Goal: Information Seeking & Learning: Find contact information

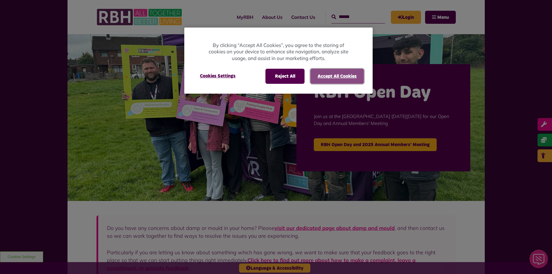
click at [320, 74] on button "Accept All Cookies" at bounding box center [337, 76] width 54 height 15
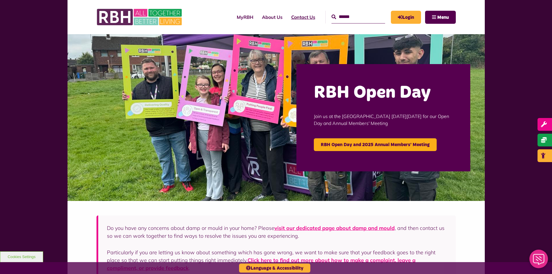
click at [287, 22] on link "Contact Us" at bounding box center [303, 17] width 33 height 16
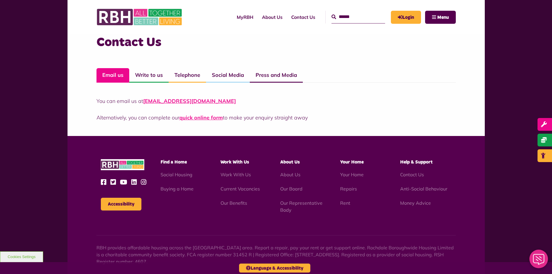
scroll to position [444, 0]
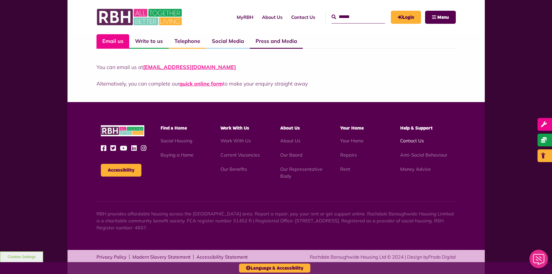
click at [414, 143] on li "Contact Us" at bounding box center [425, 140] width 51 height 7
click at [414, 140] on link "Contact Us" at bounding box center [412, 141] width 24 height 6
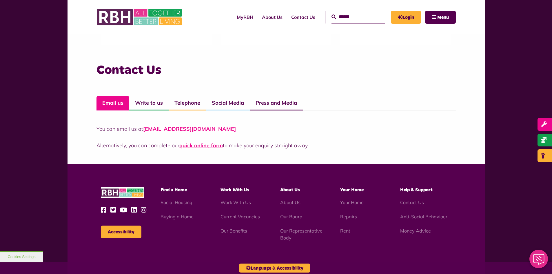
scroll to position [444, 0]
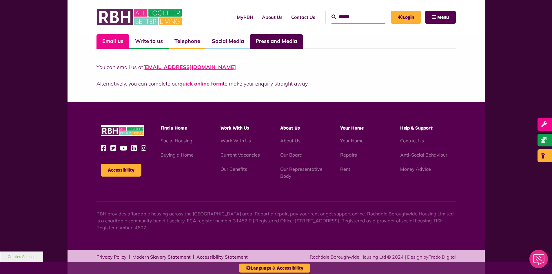
click at [267, 43] on link "Press and Media" at bounding box center [276, 41] width 53 height 14
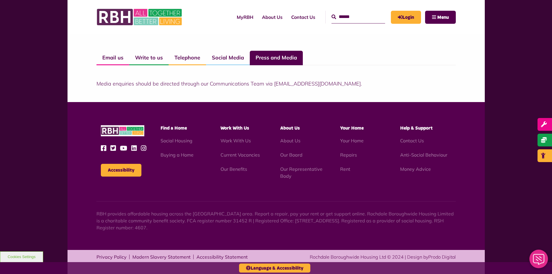
scroll to position [428, 0]
drag, startPoint x: 340, startPoint y: 85, endPoint x: 273, endPoint y: 86, distance: 67.5
click at [273, 86] on p "Media enquiries should be directed through our Communications Team via [EMAIL_A…" at bounding box center [275, 84] width 359 height 8
copy p "[EMAIL_ADDRESS][DOMAIN_NAME]"
click at [178, 54] on link "Telephone" at bounding box center [187, 58] width 37 height 14
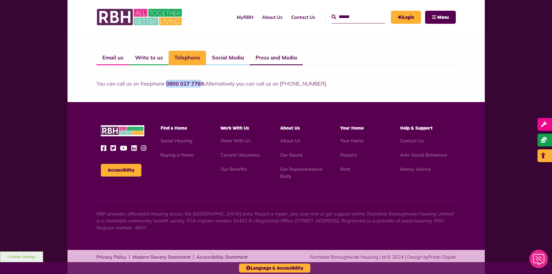
drag, startPoint x: 200, startPoint y: 82, endPoint x: 165, endPoint y: 81, distance: 35.0
click at [166, 81] on strong "0800 027 7769." at bounding box center [185, 83] width 39 height 7
drag, startPoint x: 171, startPoint y: 81, endPoint x: 203, endPoint y: 79, distance: 31.7
click at [204, 77] on div "You can call us on freephone 0800 027 7769. Alternatively you can call us on [P…" at bounding box center [275, 76] width 359 height 22
drag, startPoint x: 202, startPoint y: 83, endPoint x: 166, endPoint y: 87, distance: 36.1
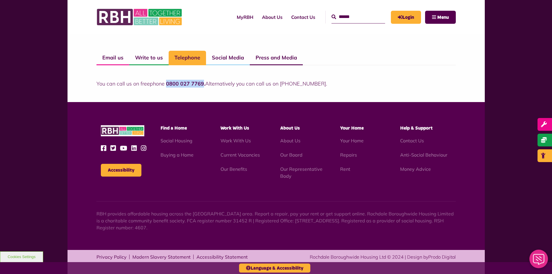
click at [166, 87] on strong "0800 027 7769." at bounding box center [185, 83] width 39 height 7
copy strong "0800 027 7769"
